Goal: Task Accomplishment & Management: Use online tool/utility

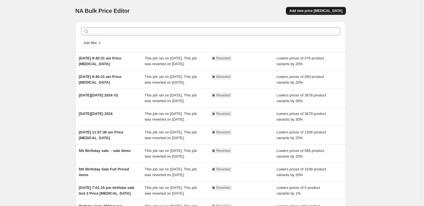
click at [325, 10] on span "Add new price [MEDICAL_DATA]" at bounding box center [315, 11] width 53 height 5
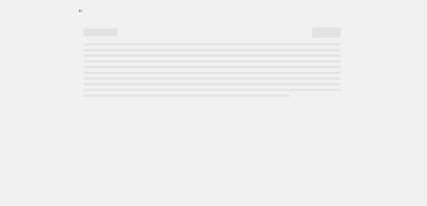
select select "percentage"
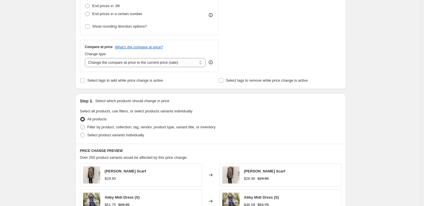
scroll to position [181, 0]
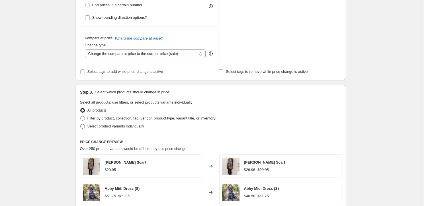
click at [89, 126] on span "Select product variants individually" at bounding box center [115, 126] width 57 height 4
click at [81, 124] on input "Select product variants individually" at bounding box center [80, 124] width 0 height 0
radio input "true"
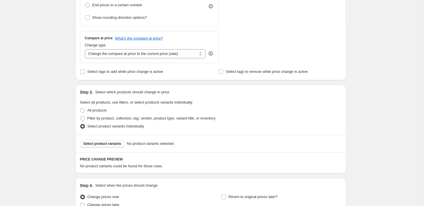
click at [108, 145] on span "Select product variants" at bounding box center [102, 144] width 38 height 5
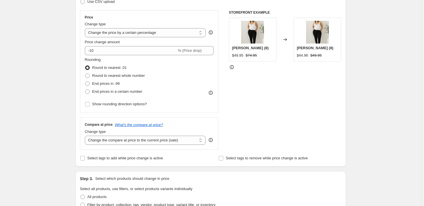
scroll to position [77, 0]
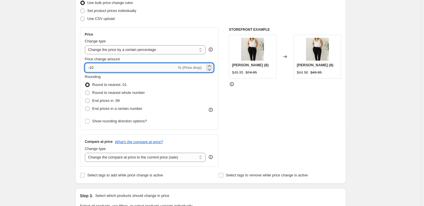
click at [119, 66] on input "-10" at bounding box center [131, 67] width 92 height 9
type input "-1"
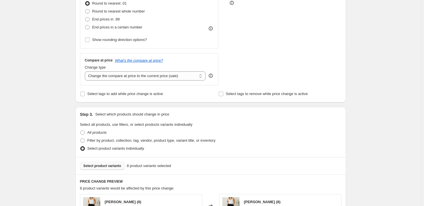
scroll to position [207, 0]
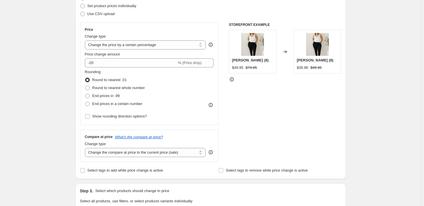
scroll to position [77, 0]
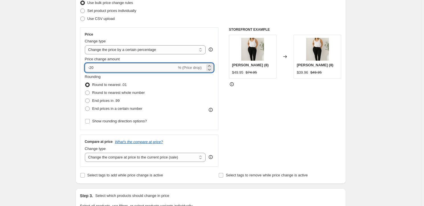
drag, startPoint x: 106, startPoint y: 65, endPoint x: 111, endPoint y: 69, distance: 6.0
click at [111, 69] on input "-20" at bounding box center [131, 67] width 92 height 9
drag, startPoint x: 111, startPoint y: 69, endPoint x: 92, endPoint y: 70, distance: 18.5
click at [92, 70] on input "-20" at bounding box center [131, 67] width 92 height 9
type input "-50"
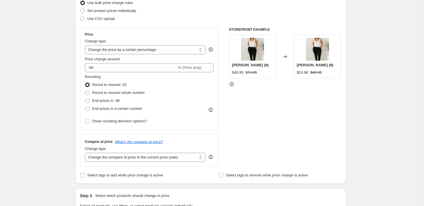
click at [276, 113] on div "STOREFRONT EXAMPLE [PERSON_NAME] (8) $49.95 $74.95 Changed to [PERSON_NAME] (8)…" at bounding box center [285, 97] width 113 height 140
click at [127, 47] on select "Change the price to a certain amount Change the price by a certain amount Chang…" at bounding box center [145, 49] width 121 height 9
select select "pcap"
click at [86, 45] on select "Change the price to a certain amount Change the price by a certain amount Chang…" at bounding box center [145, 49] width 121 height 9
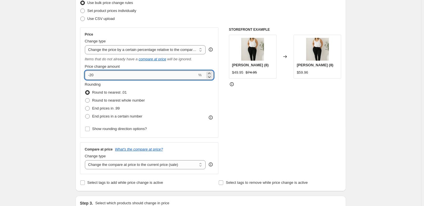
drag, startPoint x: 111, startPoint y: 75, endPoint x: 92, endPoint y: 73, distance: 19.2
click at [92, 73] on input "-20" at bounding box center [141, 75] width 113 height 9
type input "-50"
click at [259, 109] on div "STOREFRONT EXAMPLE [PERSON_NAME] (8) $49.95 $74.95 Changed to [PERSON_NAME] (8)…" at bounding box center [285, 100] width 113 height 147
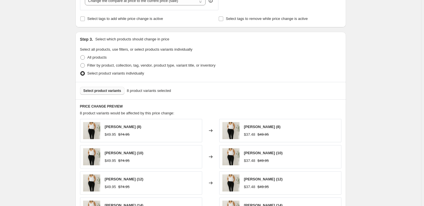
scroll to position [259, 0]
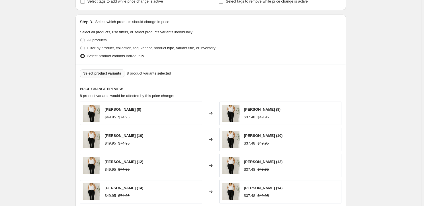
click at [394, 63] on div "Create new price [MEDICAL_DATA]. This page is ready Create new price [MEDICAL_D…" at bounding box center [210, 38] width 421 height 594
click at [85, 46] on span at bounding box center [82, 48] width 5 height 5
click at [81, 46] on input "Filter by product, collection, tag, vendor, product type, variant title, or inv…" at bounding box center [80, 46] width 0 height 0
radio input "true"
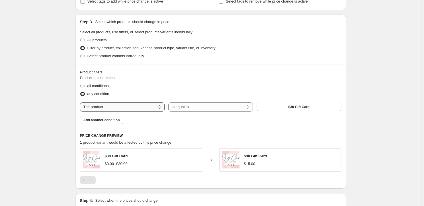
click at [132, 107] on select "The product The product's collection The product's tag The product's vendor The…" at bounding box center [122, 107] width 85 height 9
select select "collection"
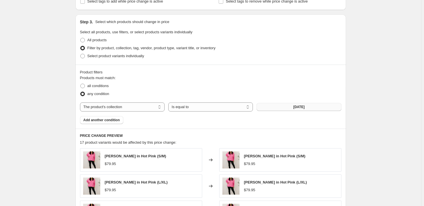
click at [290, 108] on button "[DATE]" at bounding box center [299, 107] width 85 height 8
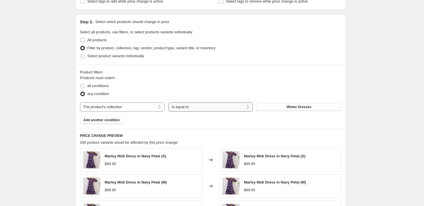
click at [203, 108] on select "Is equal to Is not equal to" at bounding box center [210, 107] width 85 height 9
click at [226, 82] on div "all conditions" at bounding box center [210, 86] width 261 height 8
click at [118, 120] on span "Add another condition" at bounding box center [101, 120] width 36 height 5
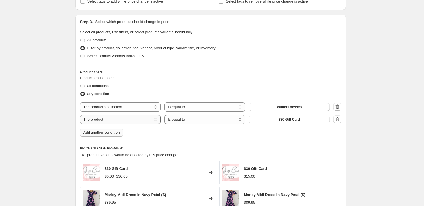
click at [130, 118] on select "The product The product's collection The product's tag The product's vendor The…" at bounding box center [120, 119] width 81 height 9
select select "collection"
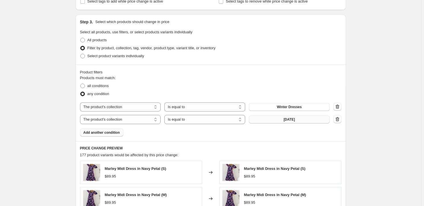
click at [303, 119] on button "[DATE]" at bounding box center [289, 120] width 81 height 8
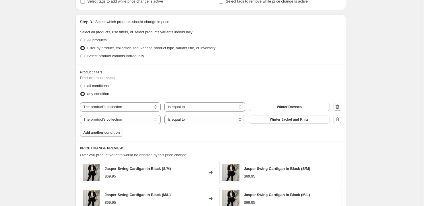
click at [111, 133] on span "Add another condition" at bounding box center [101, 132] width 36 height 5
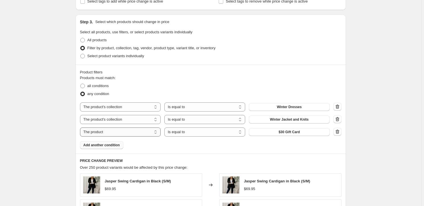
click at [142, 132] on select "The product The product's collection The product's tag The product's vendor The…" at bounding box center [120, 132] width 81 height 9
select select "collection"
click at [190, 132] on select "Is equal to Is not equal to" at bounding box center [204, 132] width 81 height 9
click at [165, 128] on select "Is equal to Is not equal to" at bounding box center [204, 132] width 81 height 9
click at [277, 135] on button "[DATE]" at bounding box center [289, 132] width 81 height 8
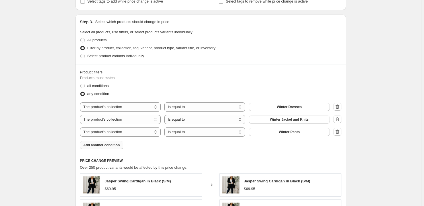
click at [116, 146] on span "Add another condition" at bounding box center [101, 145] width 36 height 5
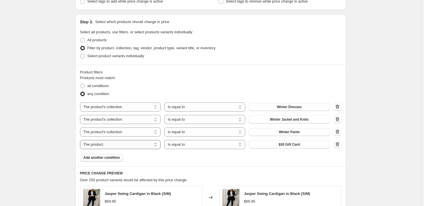
click at [129, 145] on select "The product The product's collection The product's tag The product's vendor The…" at bounding box center [120, 144] width 81 height 9
select select "collection"
click at [197, 143] on select "Is equal to Is not equal to" at bounding box center [204, 144] width 81 height 9
click at [165, 140] on select "Is equal to Is not equal to" at bounding box center [204, 144] width 81 height 9
click at [285, 144] on span "[DATE]" at bounding box center [289, 144] width 11 height 5
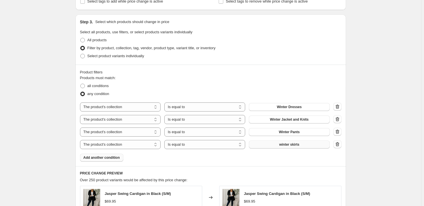
click at [106, 156] on span "Add another condition" at bounding box center [101, 158] width 36 height 5
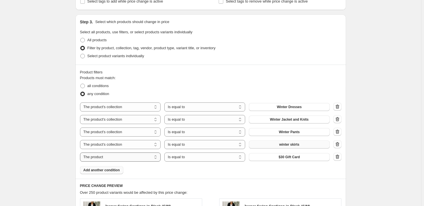
click at [123, 156] on select "The product The product's collection The product's tag The product's vendor The…" at bounding box center [120, 157] width 81 height 9
click at [224, 159] on select "Is equal to Is not equal to" at bounding box center [204, 157] width 81 height 9
click at [165, 153] on select "Is equal to Is not equal to" at bounding box center [204, 157] width 81 height 9
click at [280, 154] on button "[DATE]" at bounding box center [289, 157] width 81 height 8
click at [119, 156] on select "The product The product's collection The product's tag The product's vendor The…" at bounding box center [120, 157] width 81 height 9
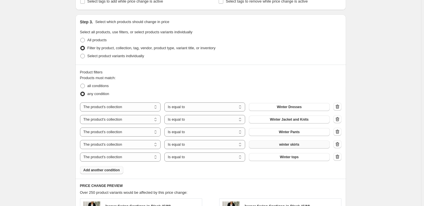
select select "product"
click at [176, 157] on select "Is equal to Is not equal to" at bounding box center [204, 157] width 81 height 9
select select "not_equal"
click at [291, 156] on span "$30 Gift Card" at bounding box center [289, 157] width 21 height 5
click at [108, 172] on span "Add another condition" at bounding box center [101, 170] width 36 height 5
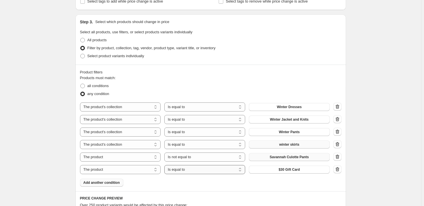
click at [195, 171] on select "Is equal to Is not equal to" at bounding box center [204, 169] width 81 height 9
select select "not_equal"
click at [290, 169] on span "$30 Gift Card" at bounding box center [289, 169] width 21 height 5
click at [112, 181] on span "Add another condition" at bounding box center [101, 183] width 36 height 5
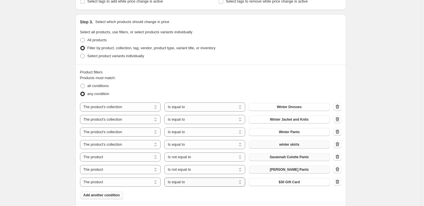
click at [196, 180] on select "Is equal to Is not equal to" at bounding box center [204, 182] width 81 height 9
select select "not_equal"
click at [289, 183] on span "$30 Gift Card" at bounding box center [289, 182] width 21 height 5
click at [110, 195] on span "Add another condition" at bounding box center [101, 195] width 36 height 5
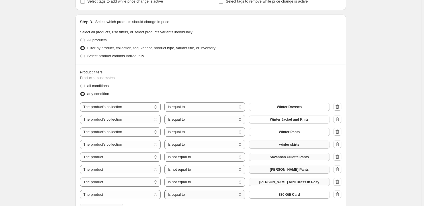
click at [197, 194] on select "Is equal to Is not equal to" at bounding box center [204, 194] width 81 height 9
select select "not_equal"
click at [284, 191] on button "$30 Gift Card" at bounding box center [289, 195] width 81 height 8
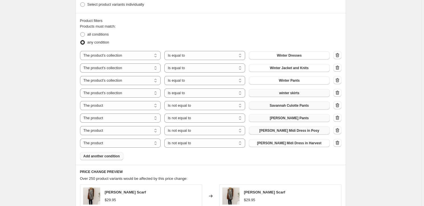
scroll to position [310, 0]
click at [107, 156] on span "Add another condition" at bounding box center [101, 156] width 36 height 5
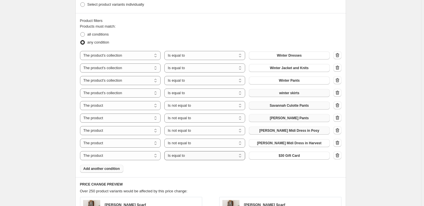
click at [189, 153] on select "Is equal to Is not equal to" at bounding box center [204, 155] width 81 height 9
select select "not_equal"
click at [274, 155] on button "$30 Gift Card" at bounding box center [289, 156] width 81 height 8
click at [117, 167] on span "Add another condition" at bounding box center [101, 169] width 36 height 5
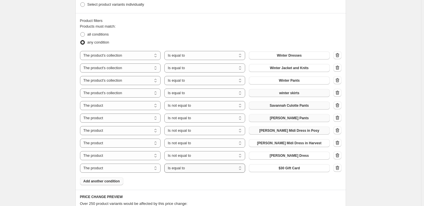
click at [204, 168] on select "Is equal to Is not equal to" at bounding box center [204, 168] width 81 height 9
select select "not_equal"
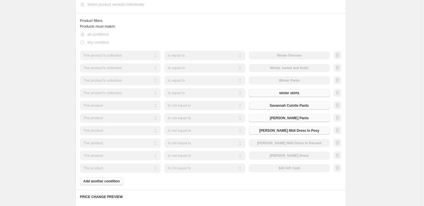
click at [277, 169] on div "The product The product's collection The product's tag The product's vendor The…" at bounding box center [205, 168] width 250 height 9
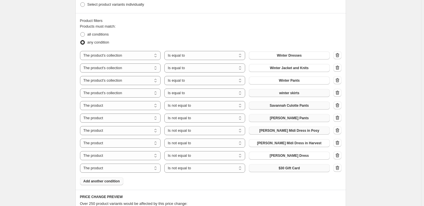
click at [278, 167] on button "$30 Gift Card" at bounding box center [289, 168] width 81 height 8
click at [90, 182] on span "Add another condition" at bounding box center [101, 181] width 36 height 5
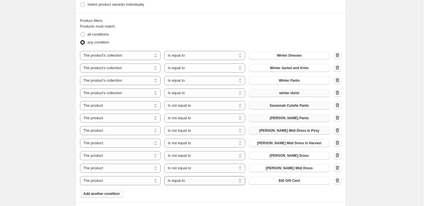
click at [186, 180] on select "Is equal to Is not equal to" at bounding box center [204, 180] width 81 height 9
select select "not_equal"
click at [295, 179] on span "$30 Gift Card" at bounding box center [289, 181] width 21 height 5
click at [105, 198] on div "Product filters Products must match: all conditions any condition The product T…" at bounding box center [210, 107] width 271 height 189
click at [110, 194] on span "Add another condition" at bounding box center [101, 194] width 36 height 5
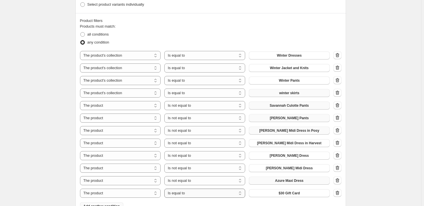
click at [198, 193] on select "Is equal to Is not equal to" at bounding box center [204, 193] width 81 height 9
select select "not_equal"
click at [300, 191] on span "$30 Gift Card" at bounding box center [289, 193] width 21 height 5
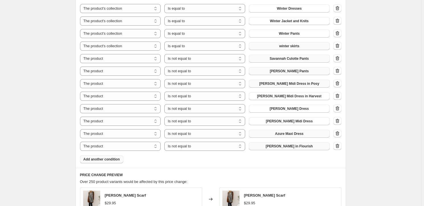
scroll to position [362, 0]
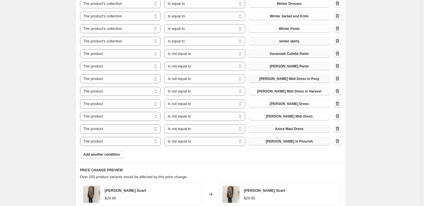
click at [111, 152] on span "Add another condition" at bounding box center [101, 154] width 36 height 5
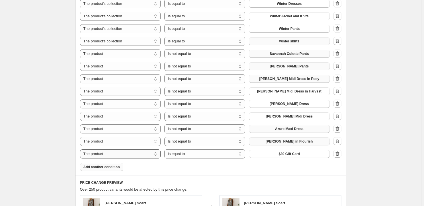
click at [116, 154] on select "The product The product's collection The product's tag The product's vendor The…" at bounding box center [120, 154] width 81 height 9
select select "collection"
click at [336, 152] on icon "button" at bounding box center [338, 154] width 6 height 6
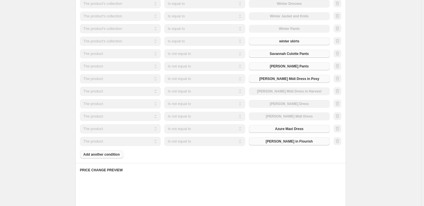
click at [337, 142] on div at bounding box center [338, 141] width 8 height 9
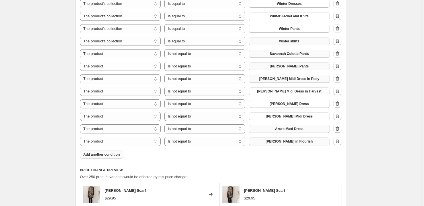
drag, startPoint x: 338, startPoint y: 140, endPoint x: 340, endPoint y: 129, distance: 10.6
click at [338, 139] on icon "button" at bounding box center [338, 141] width 6 height 6
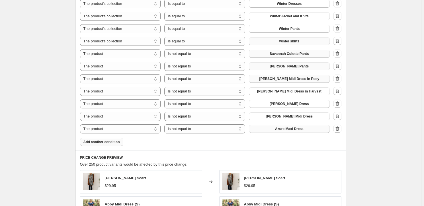
click at [338, 129] on icon "button" at bounding box center [338, 129] width 1 height 2
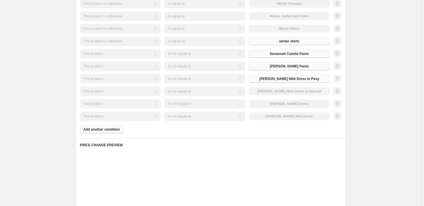
click at [339, 118] on div at bounding box center [338, 116] width 8 height 9
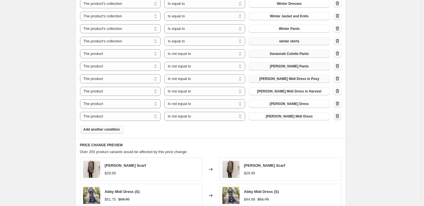
click at [339, 115] on icon "button" at bounding box center [338, 116] width 6 height 6
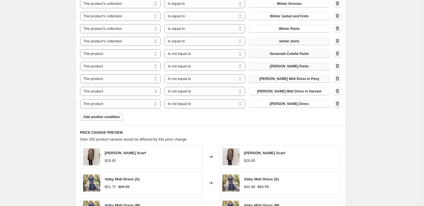
click at [339, 103] on icon "button" at bounding box center [338, 104] width 6 height 6
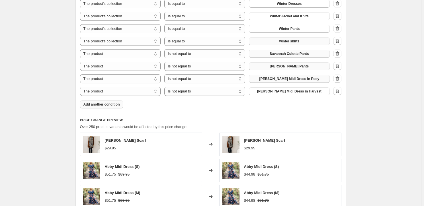
click at [338, 93] on icon "button" at bounding box center [338, 91] width 6 height 6
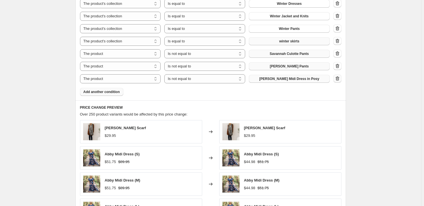
click at [339, 78] on icon "button" at bounding box center [338, 79] width 6 height 6
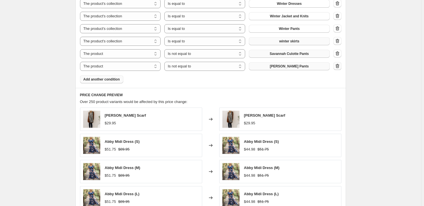
click at [338, 65] on icon "button" at bounding box center [338, 66] width 4 height 4
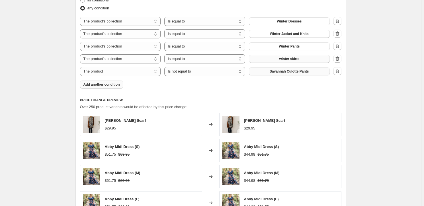
scroll to position [336, 0]
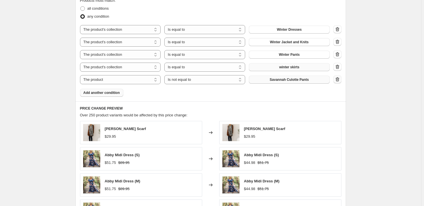
click at [339, 78] on icon "button" at bounding box center [338, 80] width 6 height 6
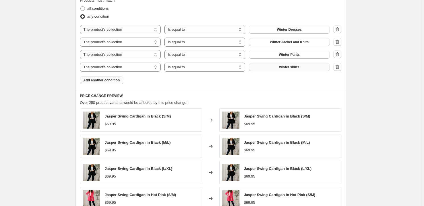
click at [103, 79] on span "Add another condition" at bounding box center [101, 80] width 36 height 5
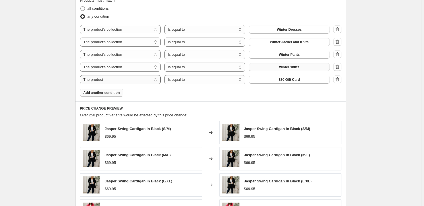
click at [115, 80] on select "The product The product's collection The product's tag The product's vendor The…" at bounding box center [120, 79] width 81 height 9
select select "collection"
click at [270, 78] on button "[DATE]" at bounding box center [289, 80] width 81 height 8
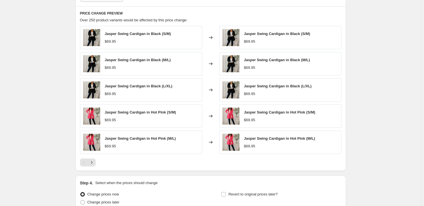
scroll to position [484, 0]
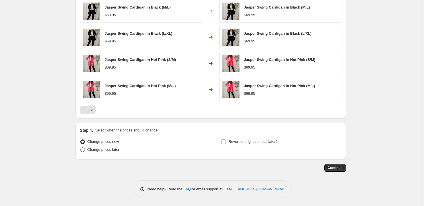
click at [87, 149] on label "Change prices later" at bounding box center [100, 150] width 40 height 8
click at [81, 148] on input "Change prices later" at bounding box center [80, 148] width 0 height 0
radio input "true"
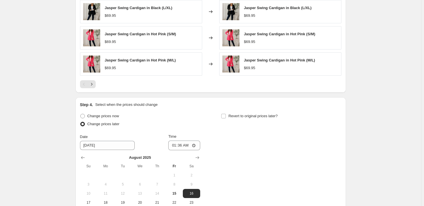
scroll to position [510, 0]
click at [175, 145] on input "01:36" at bounding box center [184, 146] width 32 height 10
type input "17:00"
click at [230, 158] on div "Change prices now Change prices later Date [DATE] Time 17:00 [DATE] Su Mo Tu We…" at bounding box center [210, 168] width 261 height 113
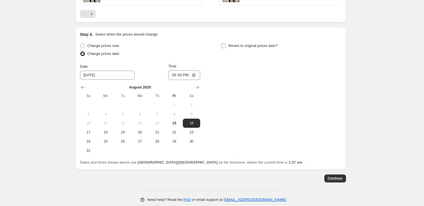
scroll to position [588, 0]
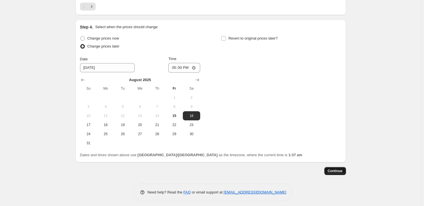
click at [341, 171] on span "Continue" at bounding box center [335, 171] width 15 height 5
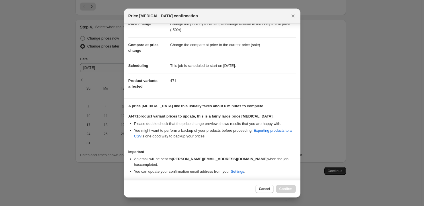
scroll to position [34, 0]
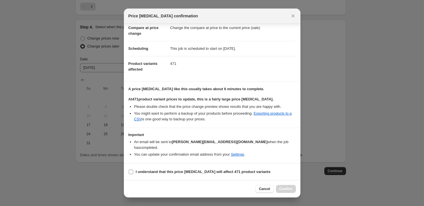
click at [130, 173] on input "I understand that this price [MEDICAL_DATA] will affect 471 product variants" at bounding box center [131, 172] width 5 height 5
checkbox input "true"
click at [285, 190] on span "Confirm" at bounding box center [285, 189] width 13 height 5
